Goal: Transaction & Acquisition: Purchase product/service

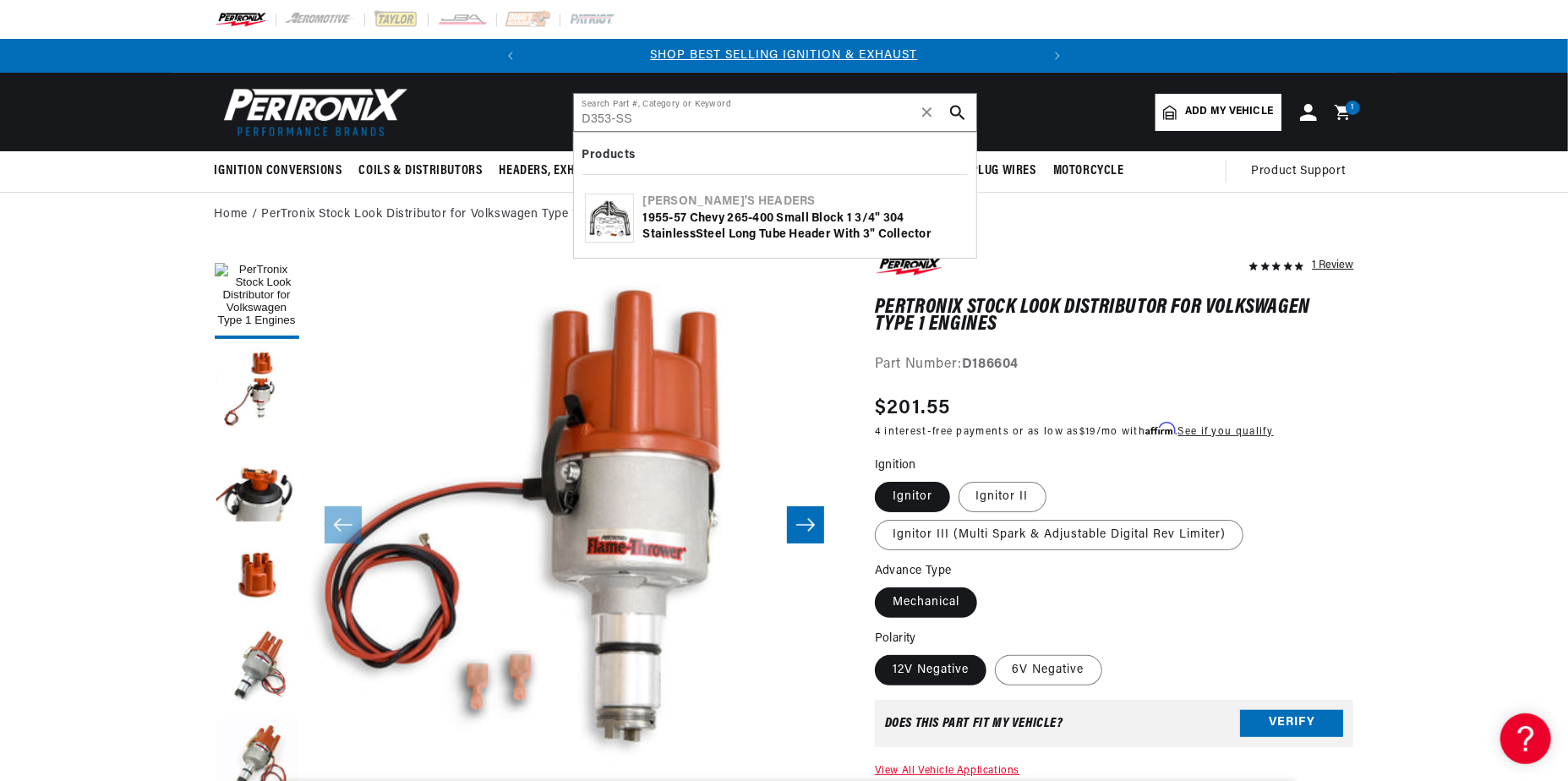
type input "D353-SS"
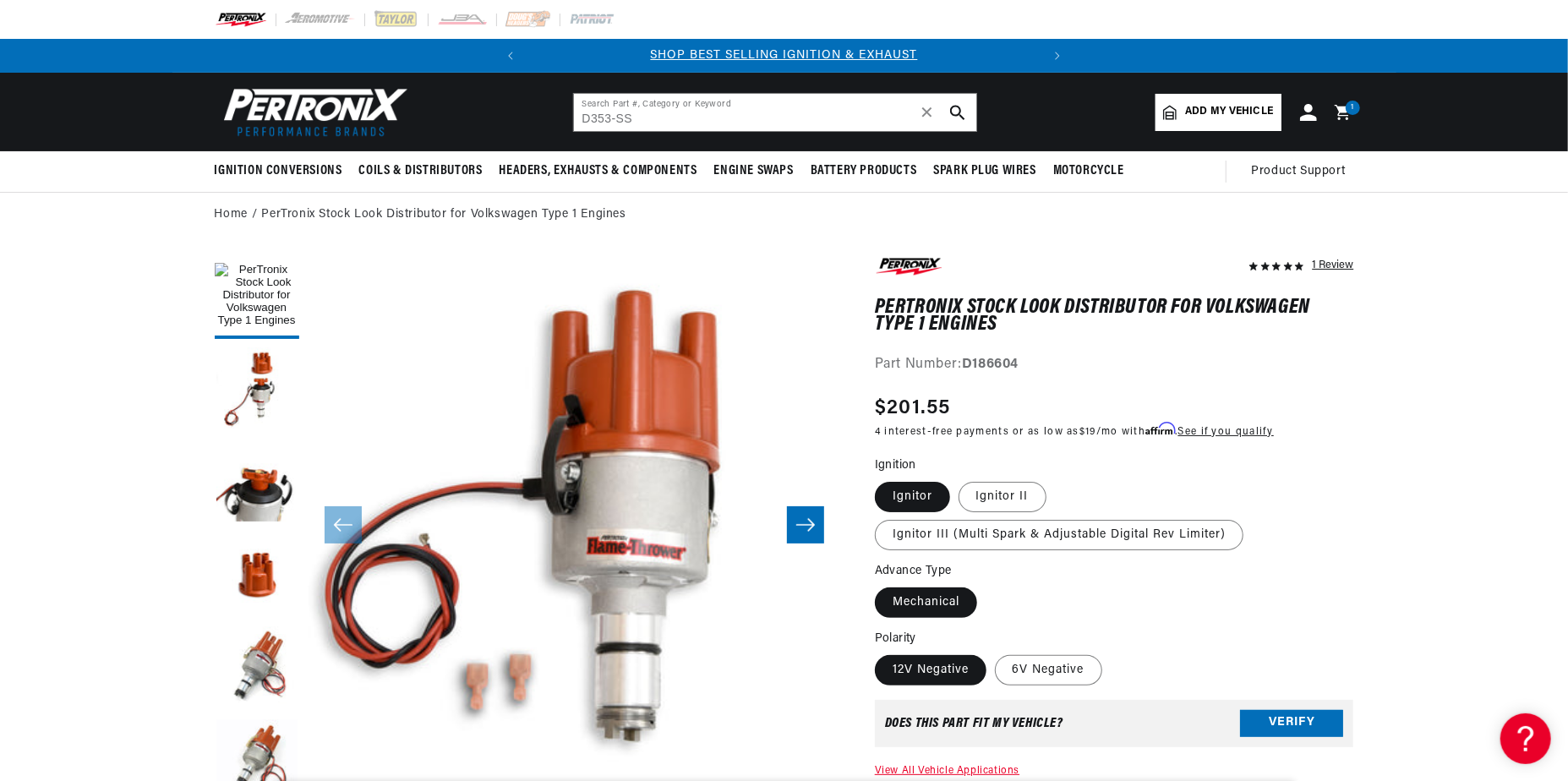
scroll to position [0, 274]
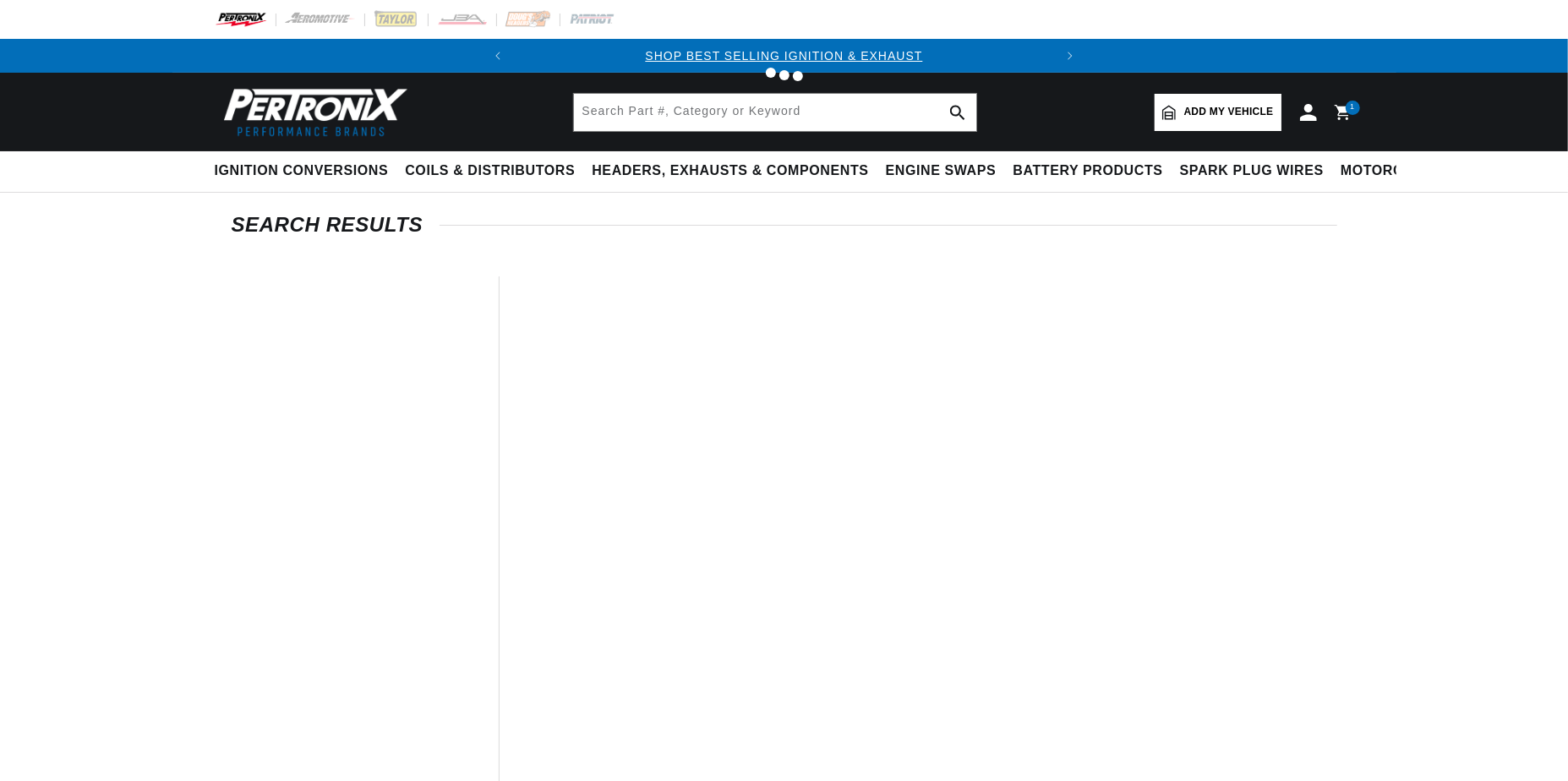
type input "D353-SS"
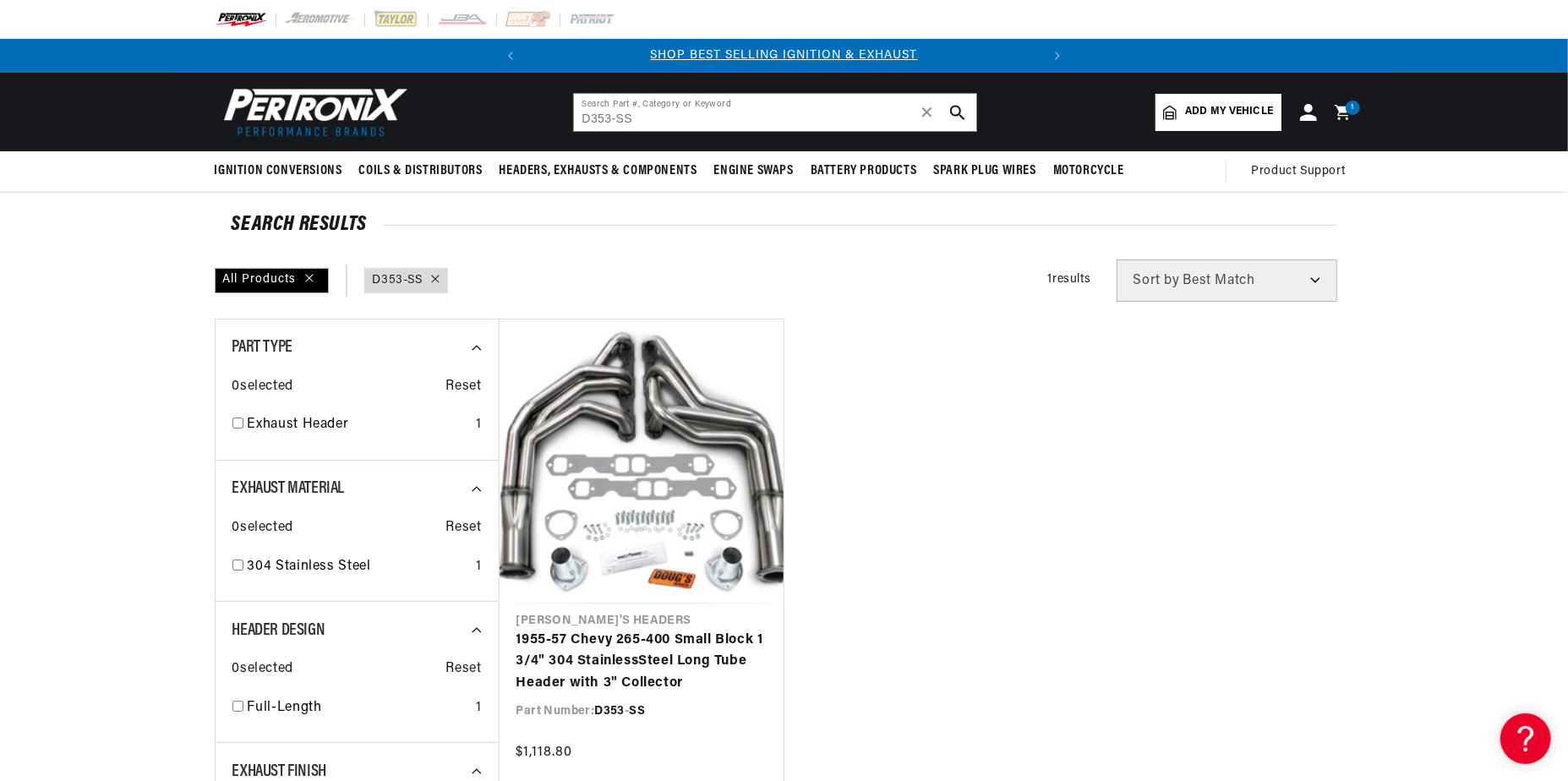
drag, startPoint x: 638, startPoint y: 676, endPoint x: 1025, endPoint y: 611, distance: 392.4
click at [638, 676] on link "1955-57 Chevy 265-400 Small Block 1 3/4" 304 Stainle ss Steel Long Tube Header …" at bounding box center [641, 662] width 250 height 65
